Goal: Register for event/course

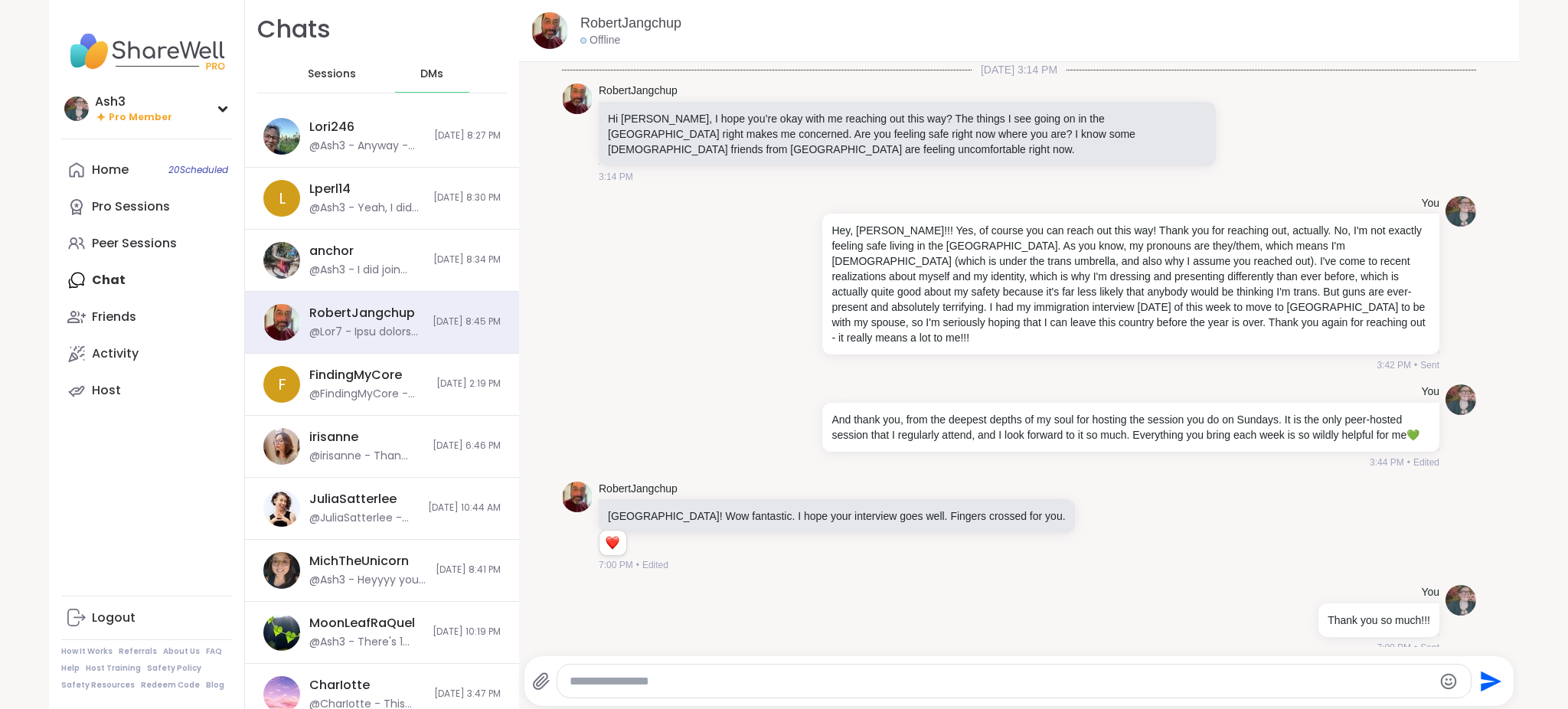
scroll to position [4185, 0]
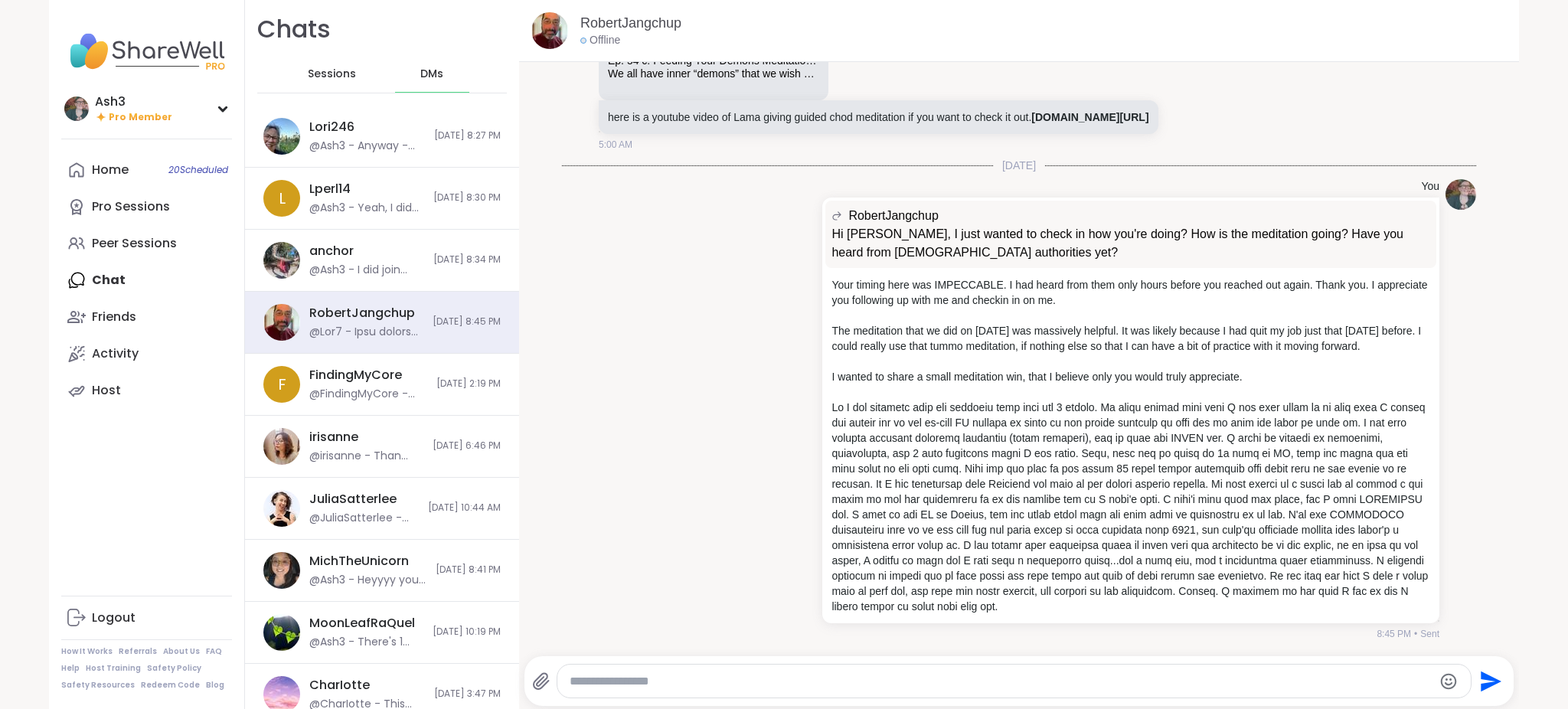
click at [321, 78] on span "Sessions" at bounding box center [331, 74] width 48 height 15
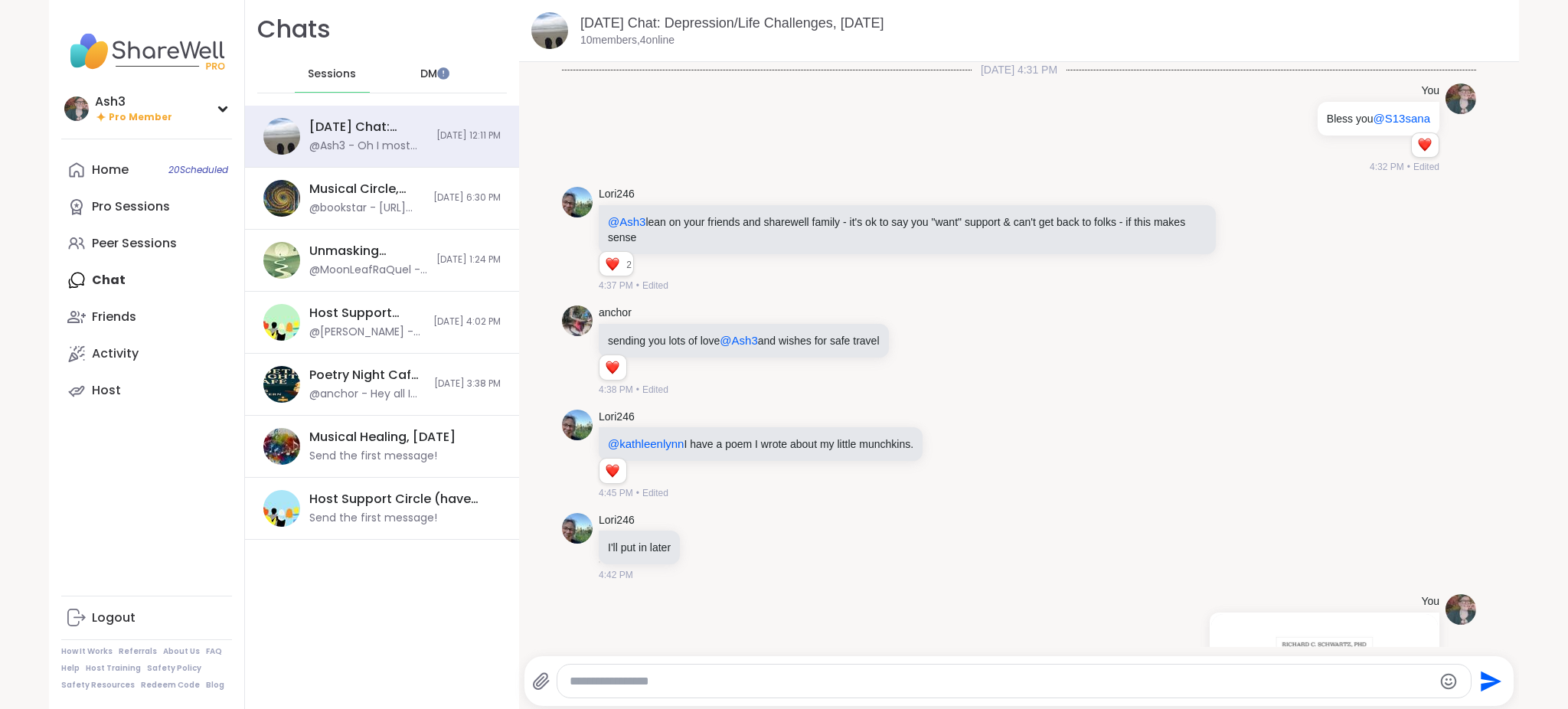
scroll to position [1468, 0]
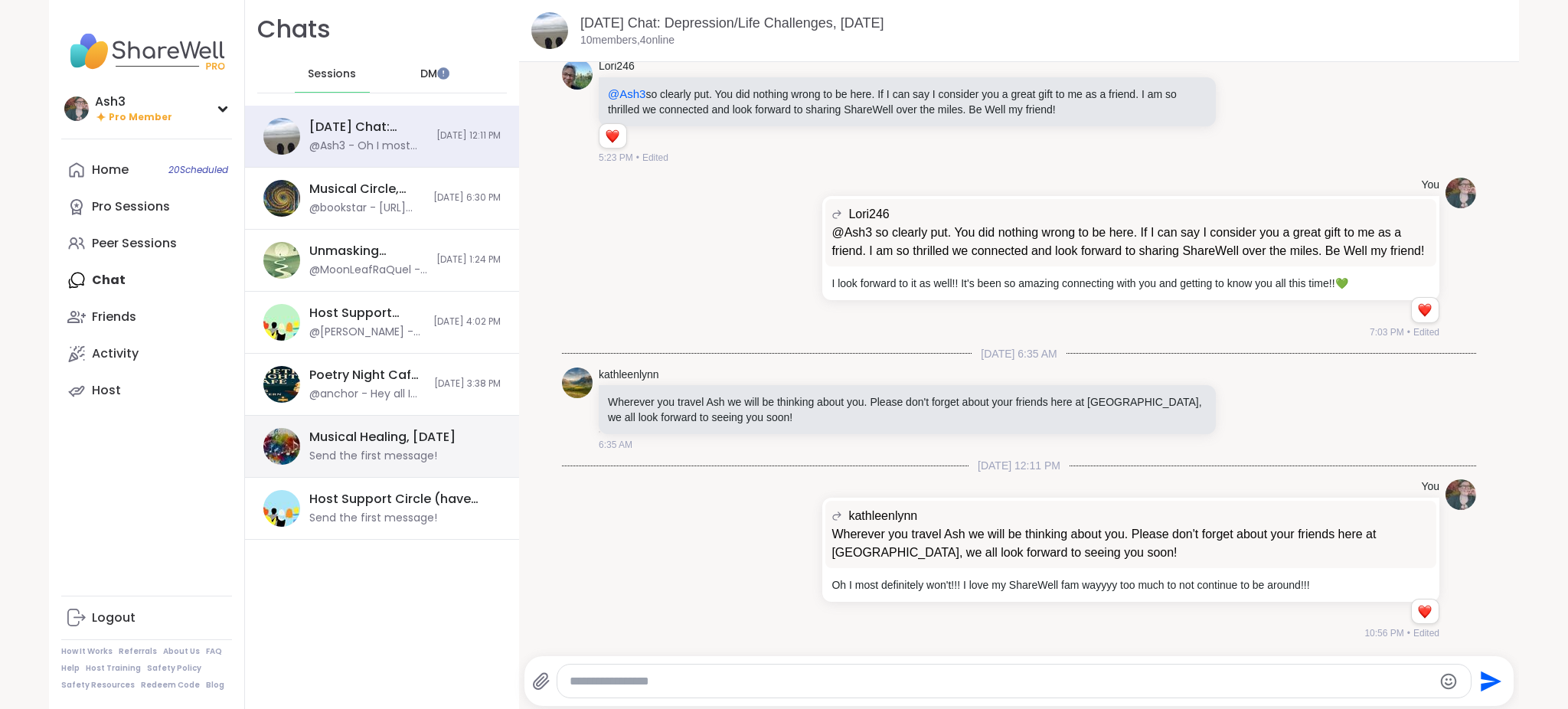
click at [339, 429] on div "Musical Healing, Sep 07" at bounding box center [382, 437] width 146 height 17
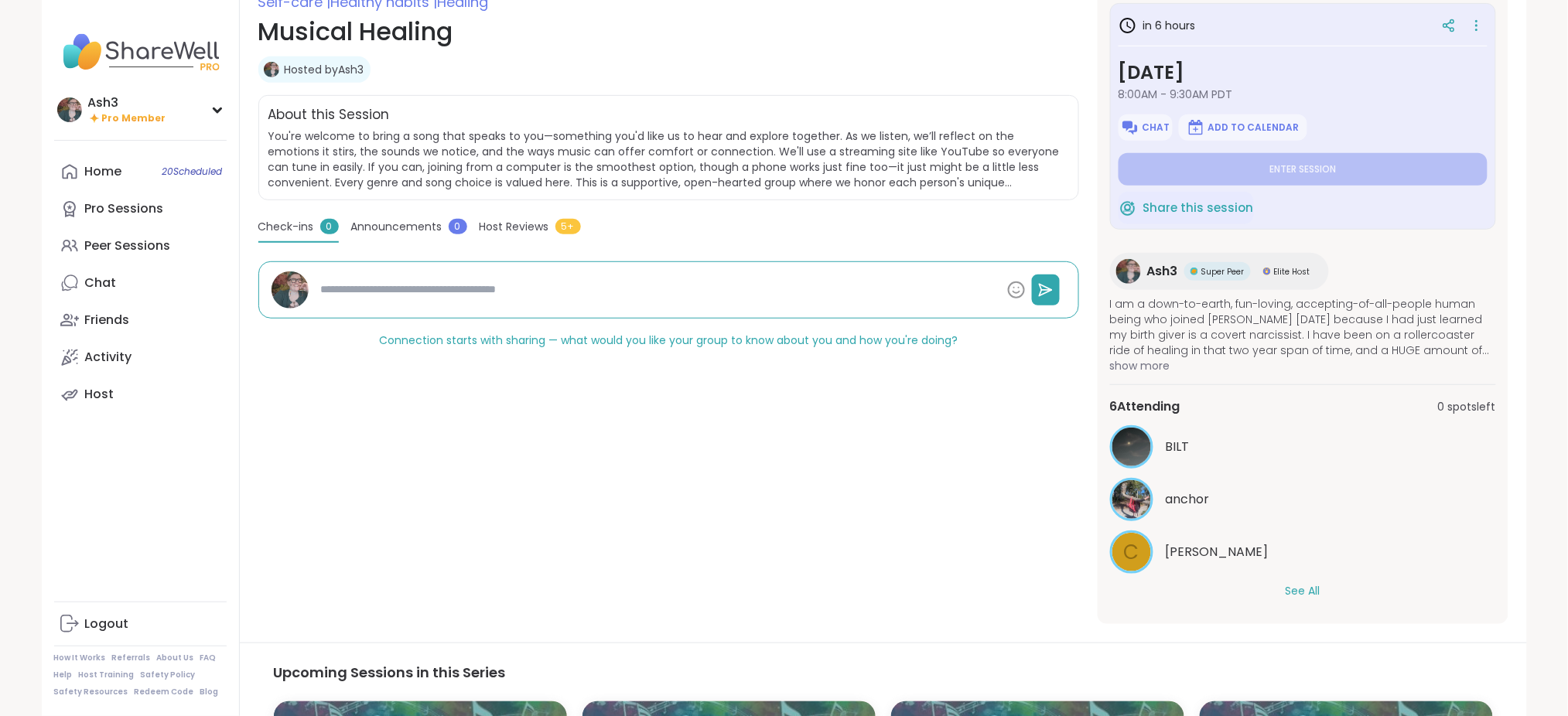
scroll to position [344, 0]
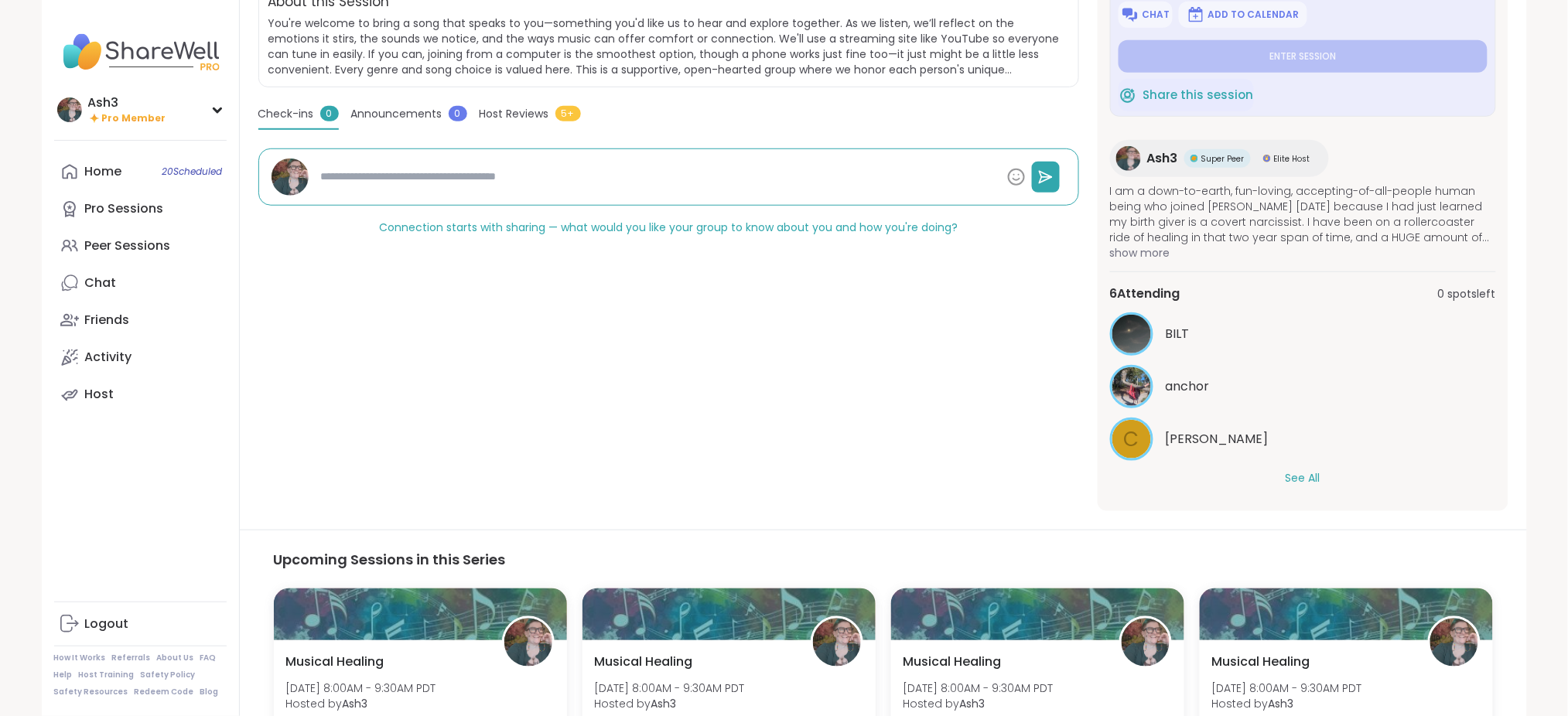
click at [1302, 472] on button "See All" at bounding box center [1303, 478] width 35 height 16
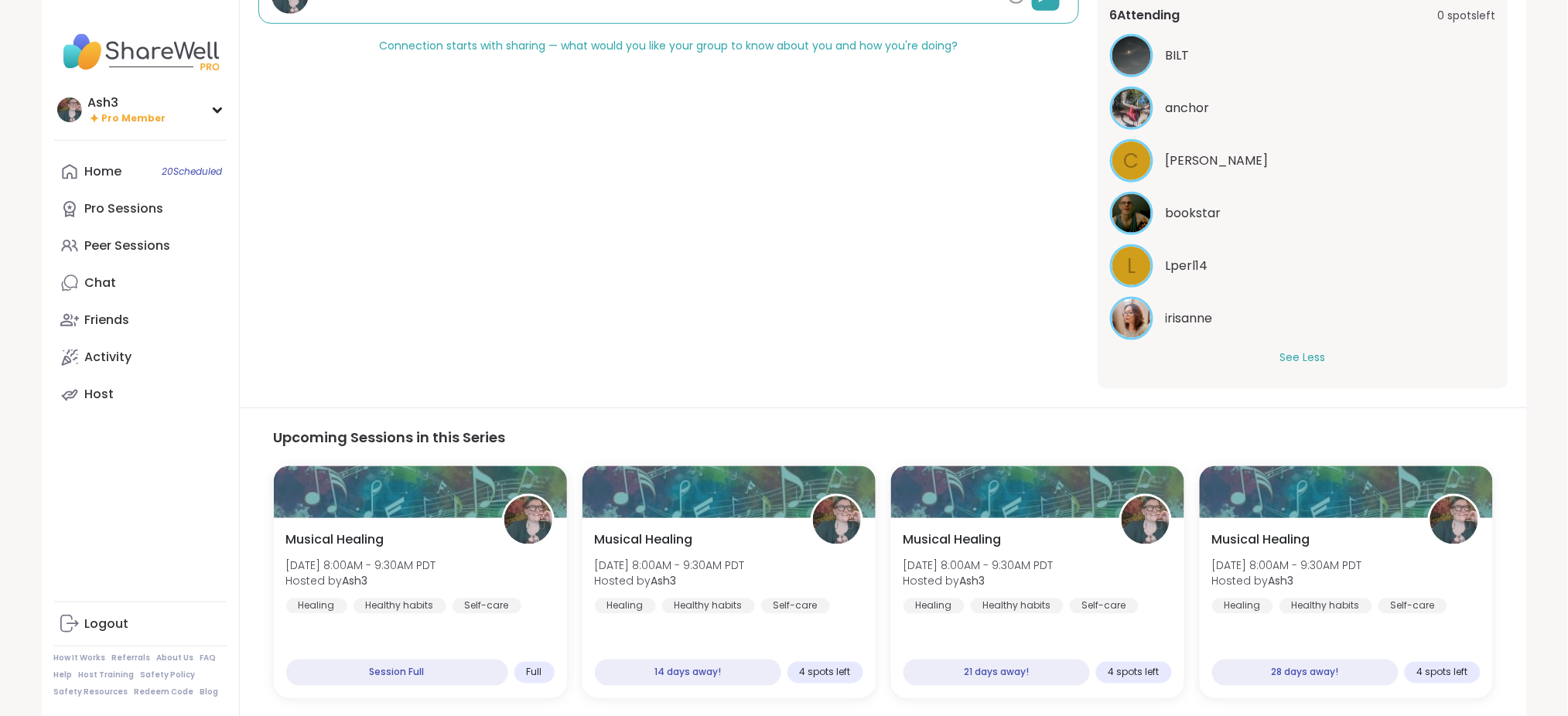
scroll to position [550, 0]
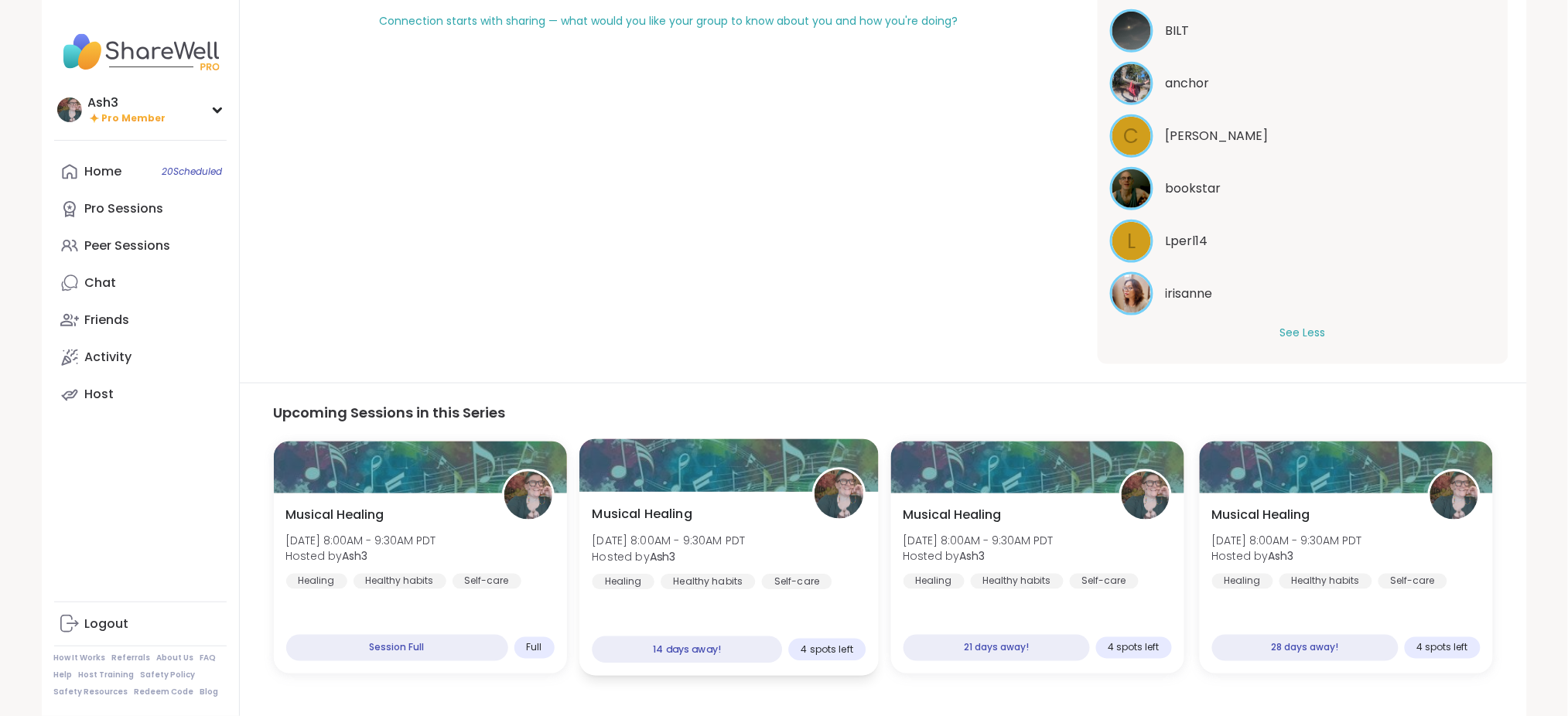
click at [745, 554] on span "Hosted by Ash3" at bounding box center [668, 557] width 153 height 15
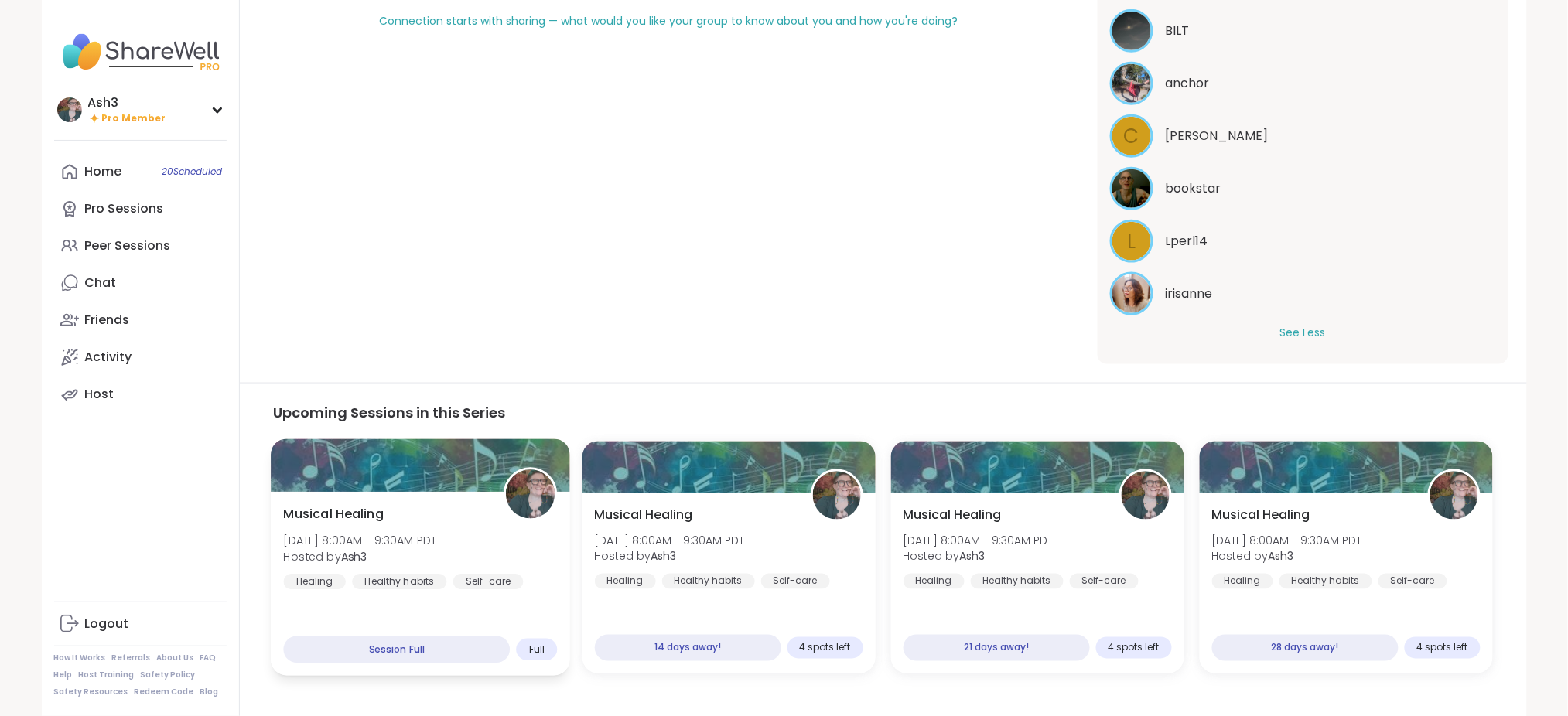
click at [476, 513] on div "Musical Healing [DATE] 8:00AM - 9:30AM PDT Hosted by Ash3 Healing Healthy habit…" at bounding box center [419, 548] width 274 height 85
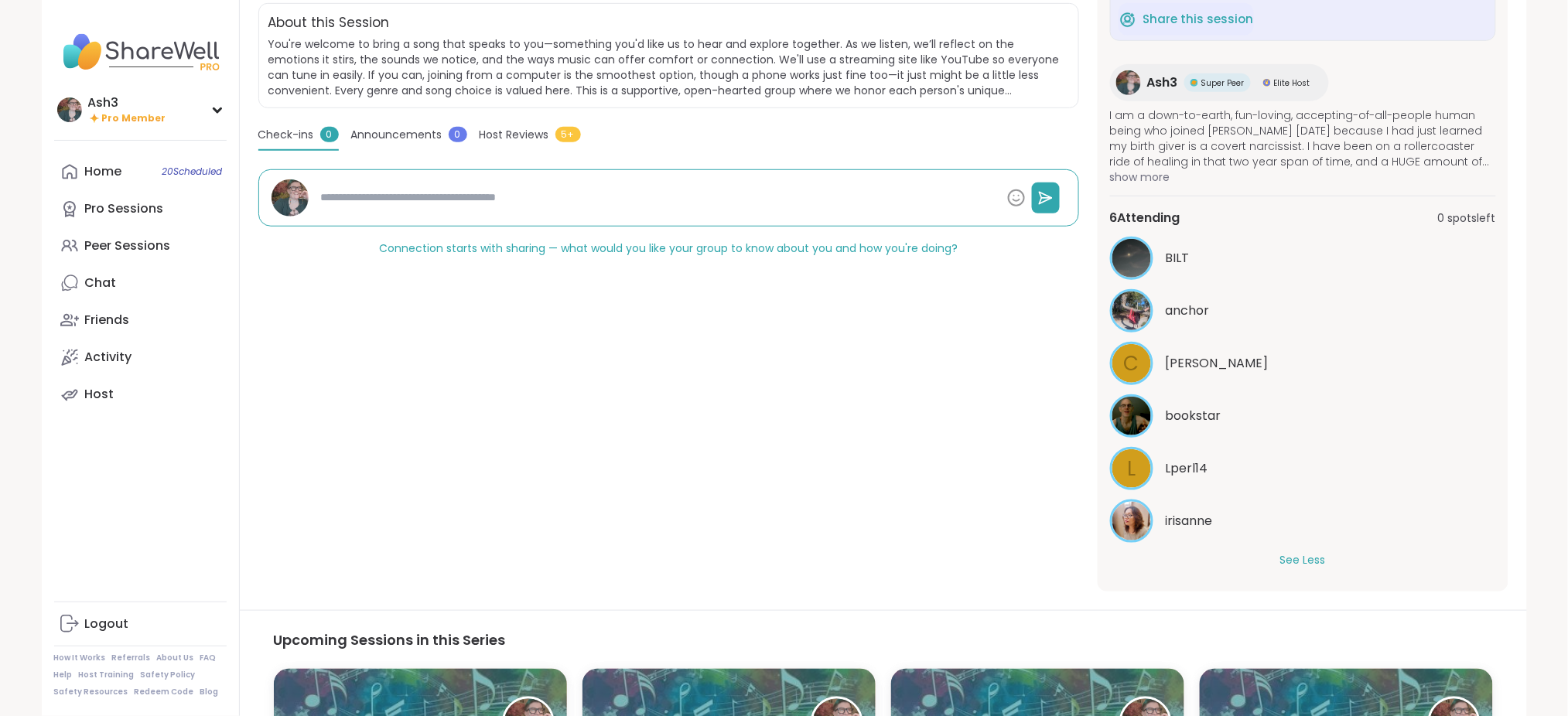
scroll to position [274, 0]
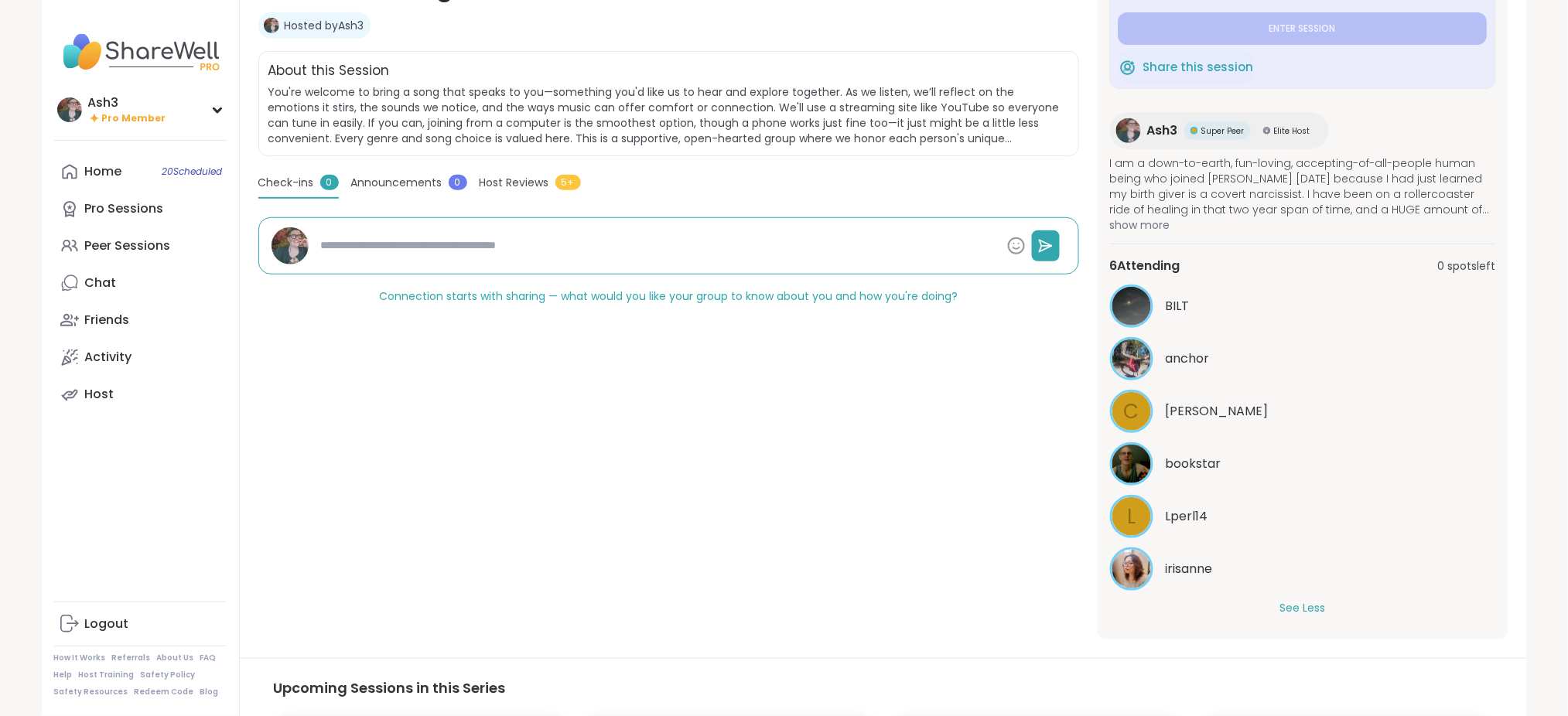
type textarea "*"
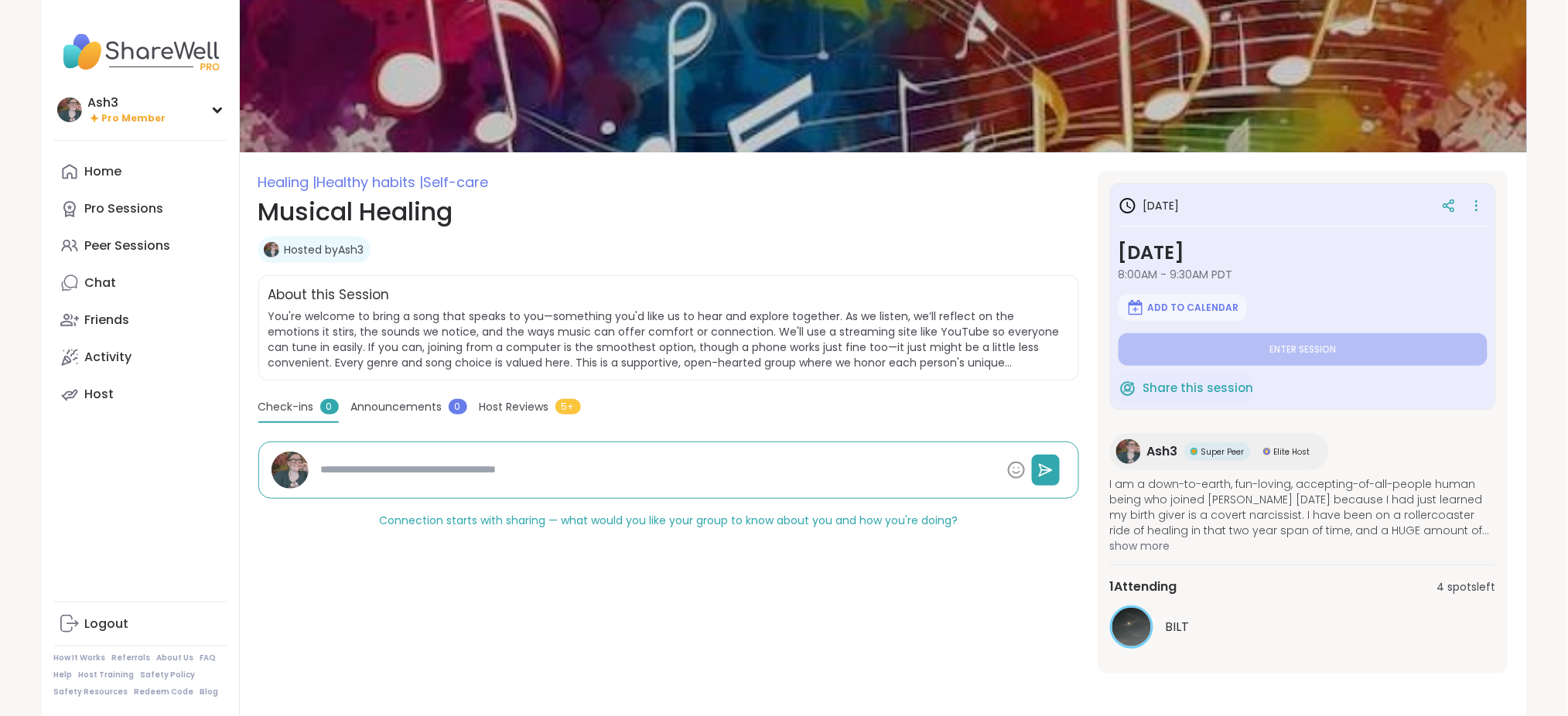
type textarea "*"
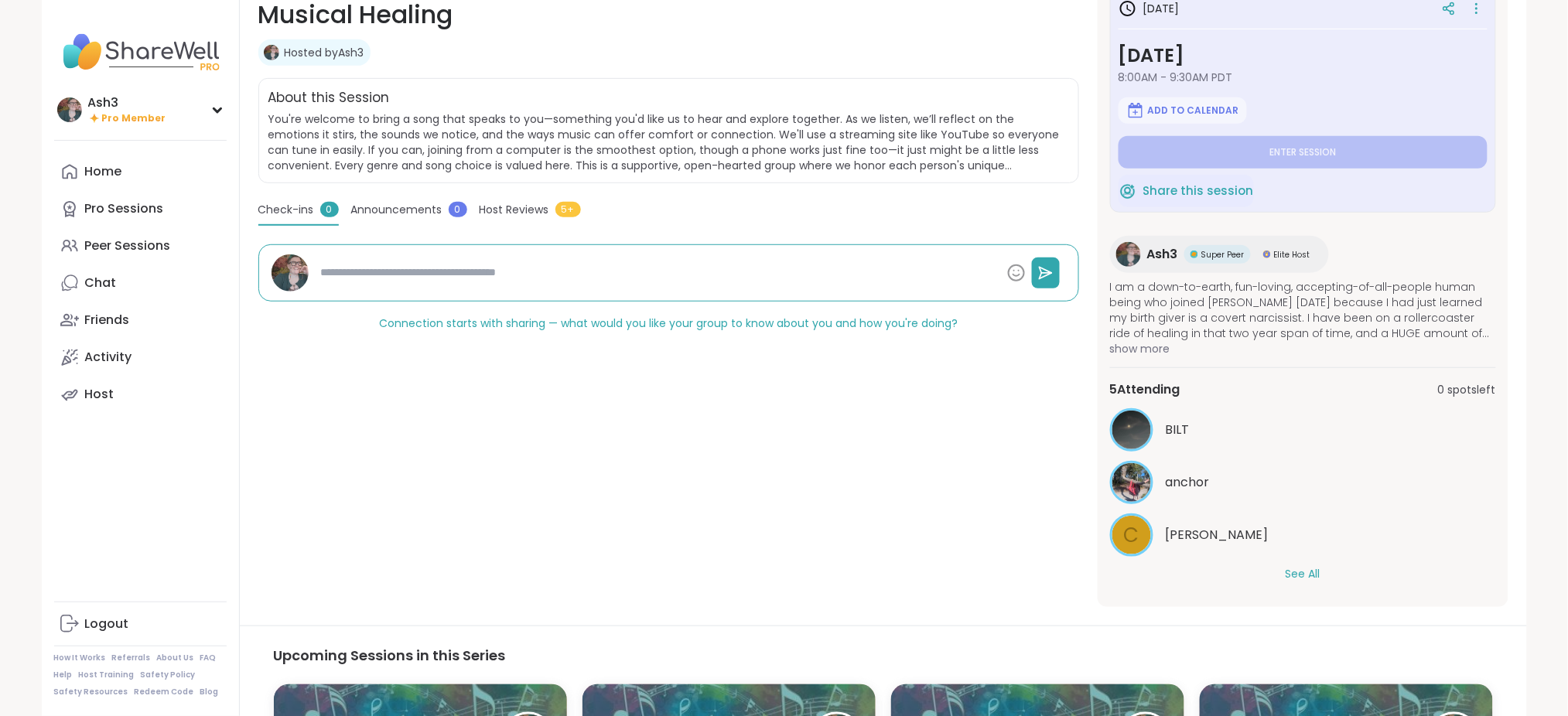
scroll to position [274, 0]
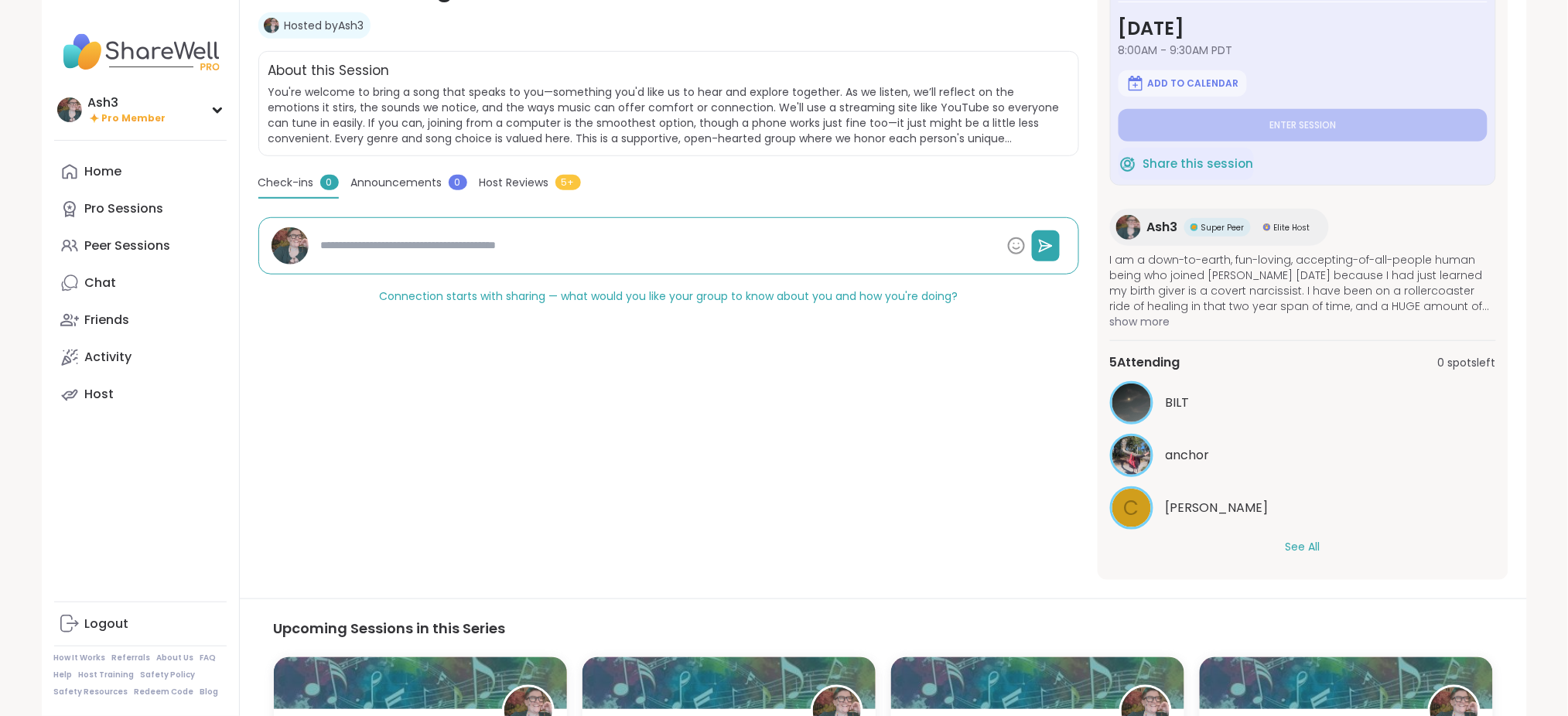
type textarea "*"
click at [1293, 550] on button "See All" at bounding box center [1303, 547] width 35 height 16
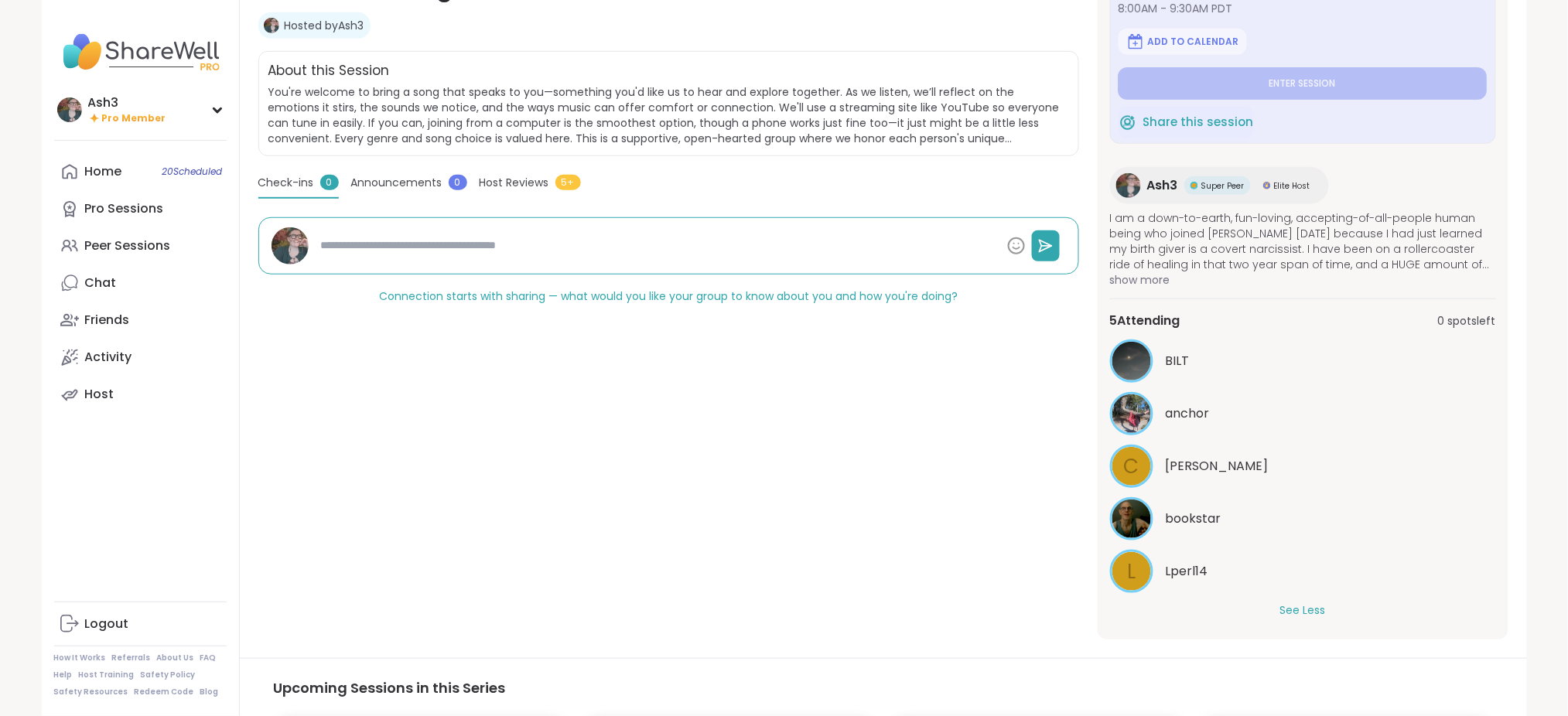
scroll to position [45, 0]
